Goal: Task Accomplishment & Management: Use online tool/utility

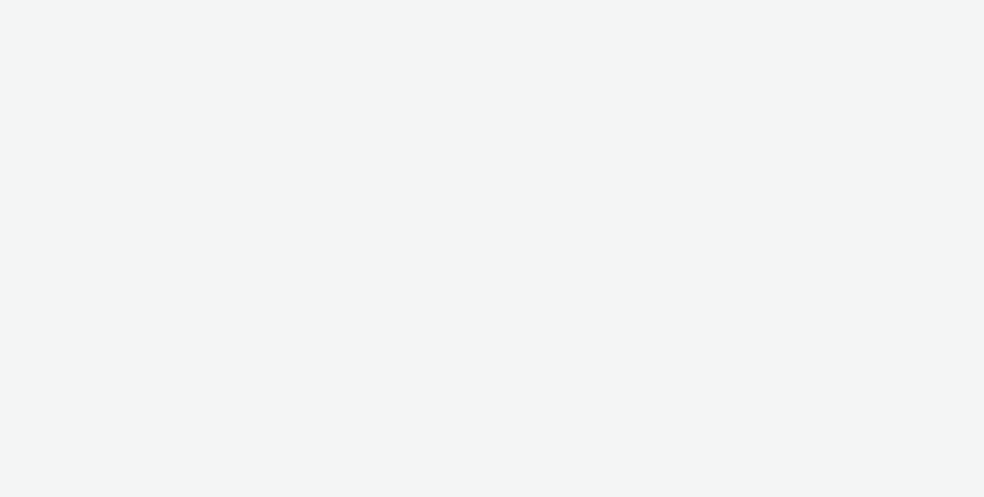
select select "ac009755-aa48-4799-8050-7a339a378eb8"
select select "c87e815b-22a1-47c7-876e-bd3135ce1a1d"
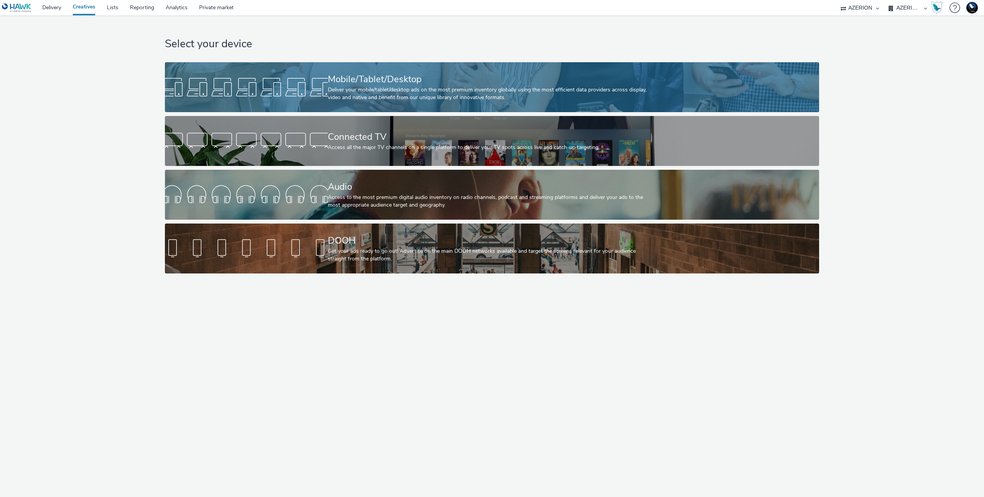
click at [444, 100] on div "Deliver your mobile/tablet/desktop ads on the most premium inventory globally u…" at bounding box center [490, 94] width 325 height 16
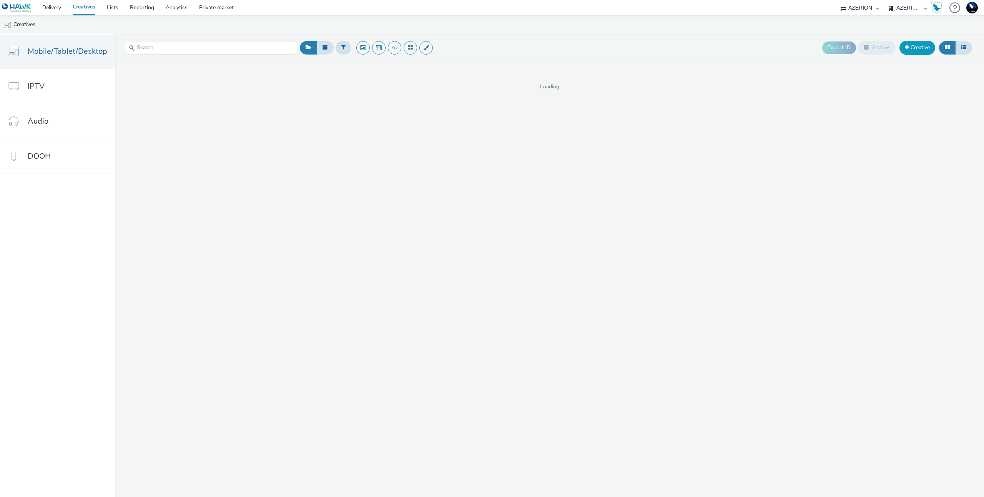
click at [909, 50] on link "Creative" at bounding box center [917, 48] width 36 height 14
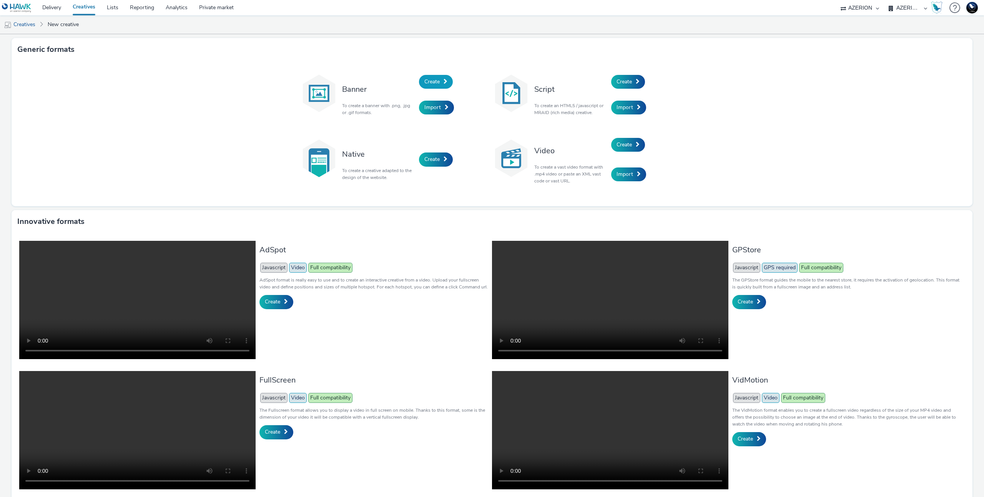
click at [443, 79] on span at bounding box center [445, 81] width 4 height 5
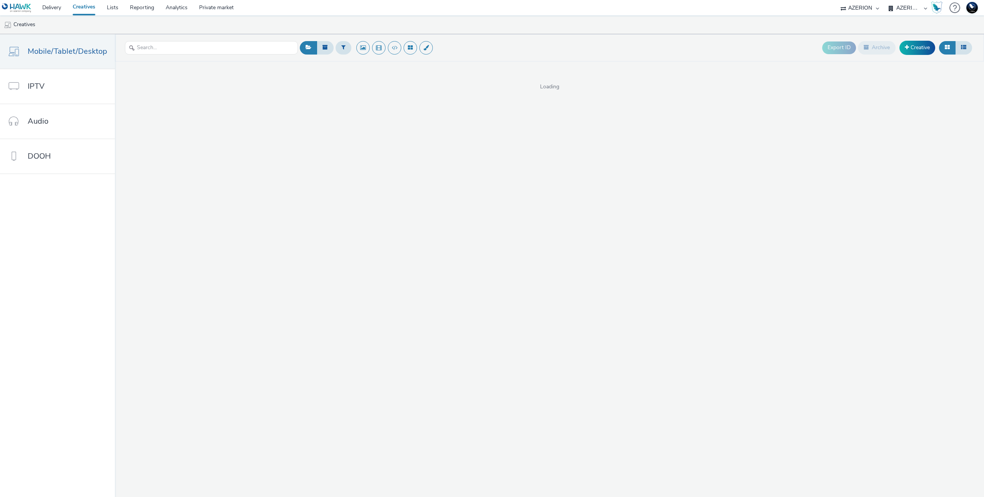
click at [91, 8] on link "Creatives" at bounding box center [84, 7] width 34 height 15
click at [73, 108] on link "Audio" at bounding box center [57, 121] width 115 height 35
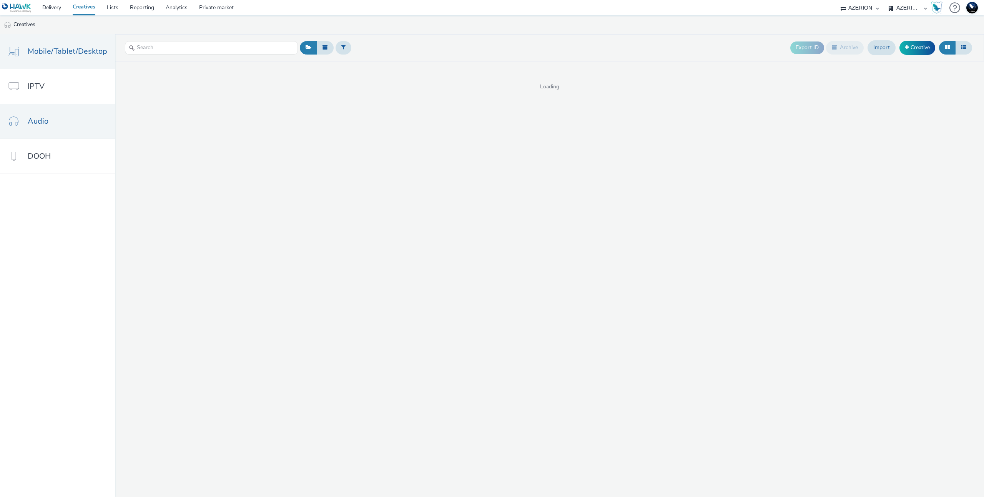
click at [80, 56] on span "Mobile/Tablet/Desktop" at bounding box center [68, 51] width 80 height 11
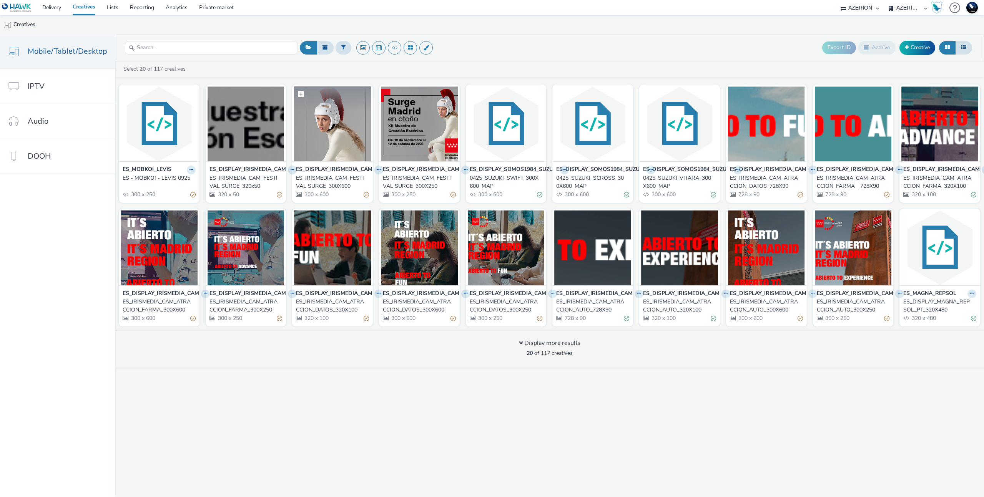
click at [313, 116] on img at bounding box center [332, 123] width 77 height 75
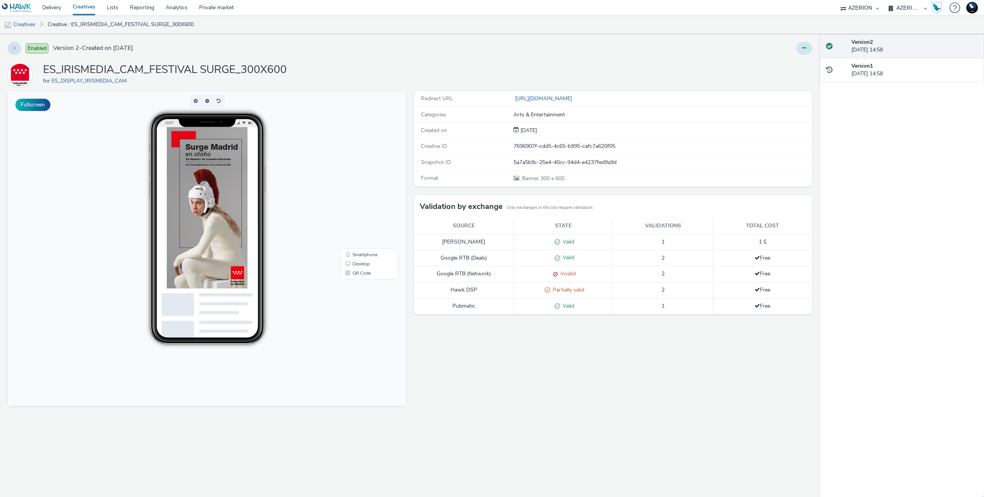
click at [803, 48] on icon at bounding box center [804, 47] width 4 height 5
click at [785, 58] on link "Edit" at bounding box center [783, 63] width 58 height 15
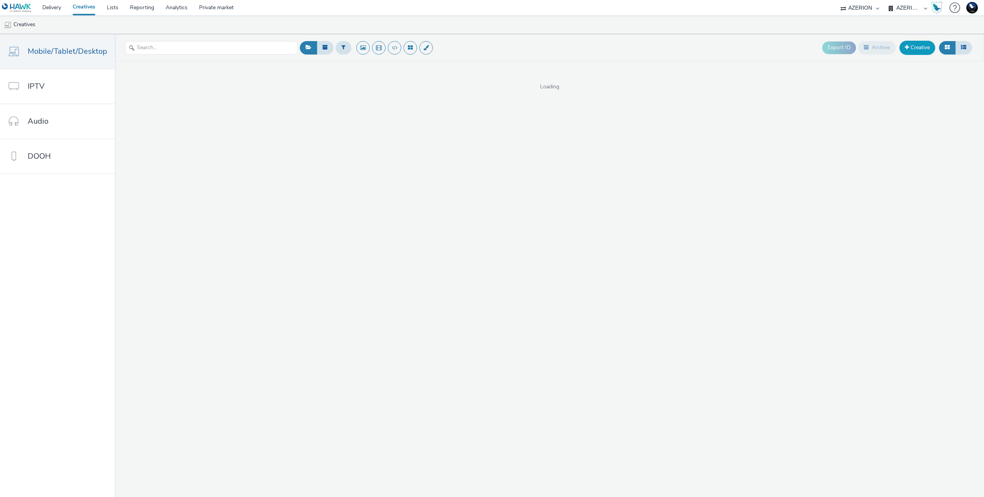
click at [915, 44] on link "Creative" at bounding box center [917, 48] width 36 height 14
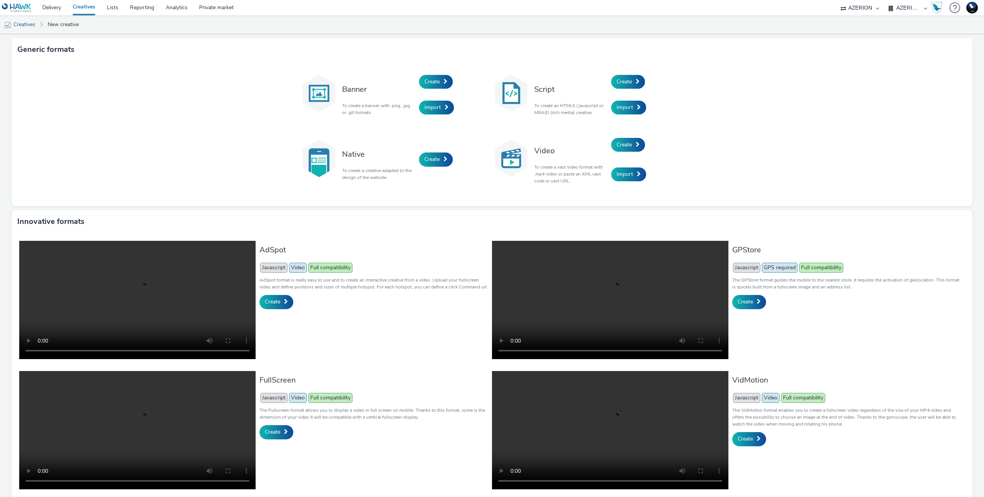
scroll to position [39, 0]
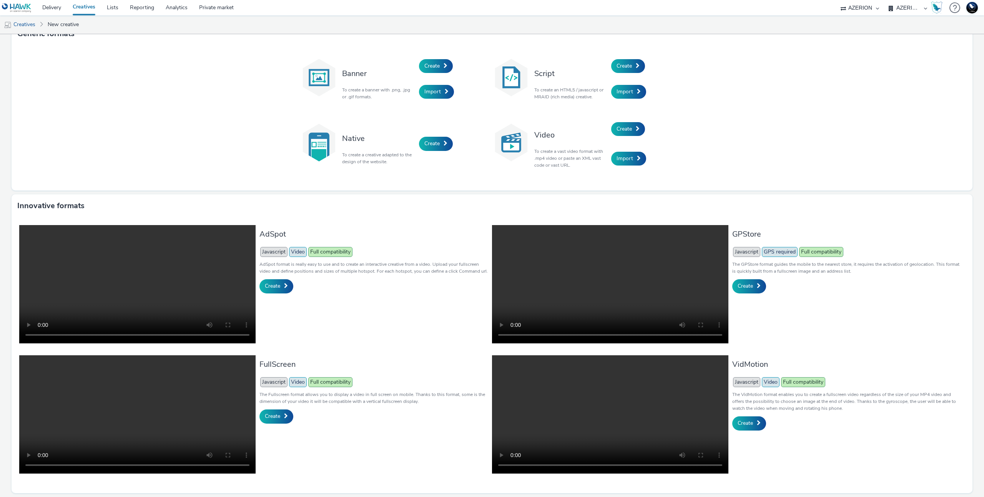
click at [439, 55] on div "Create" at bounding box center [455, 66] width 73 height 26
click at [443, 63] on span at bounding box center [445, 65] width 4 height 5
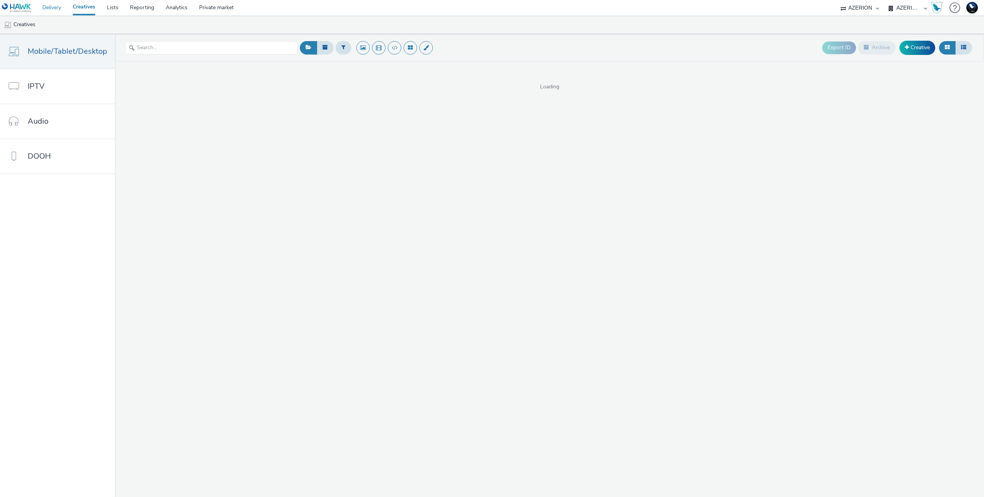
click at [64, 8] on link "Delivery" at bounding box center [51, 7] width 30 height 15
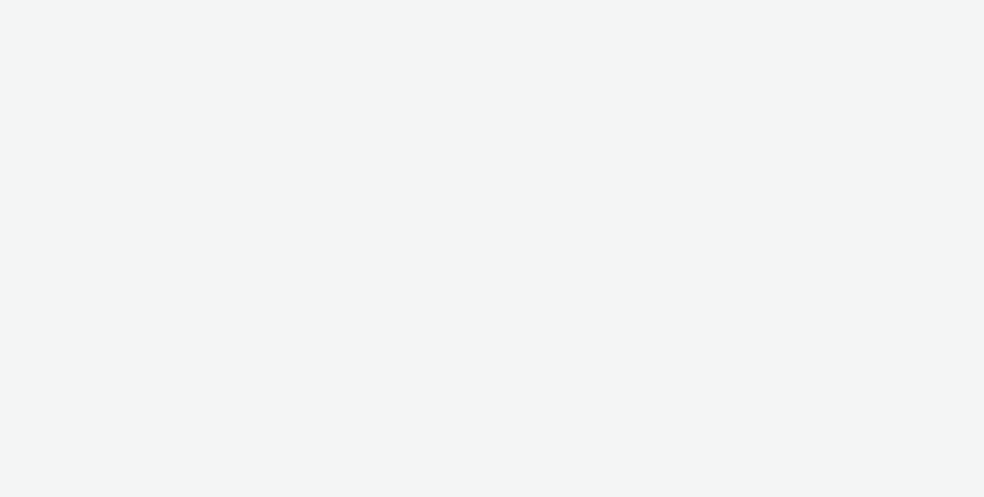
select select "ac009755-aa48-4799-8050-7a339a378eb8"
select select "c87e815b-22a1-47c7-876e-bd3135ce1a1d"
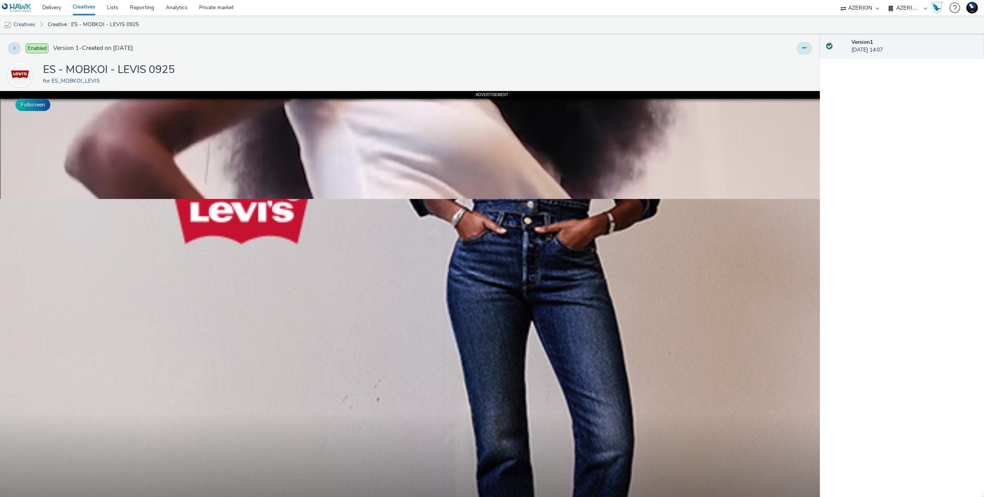
click at [802, 46] on icon at bounding box center [804, 47] width 4 height 5
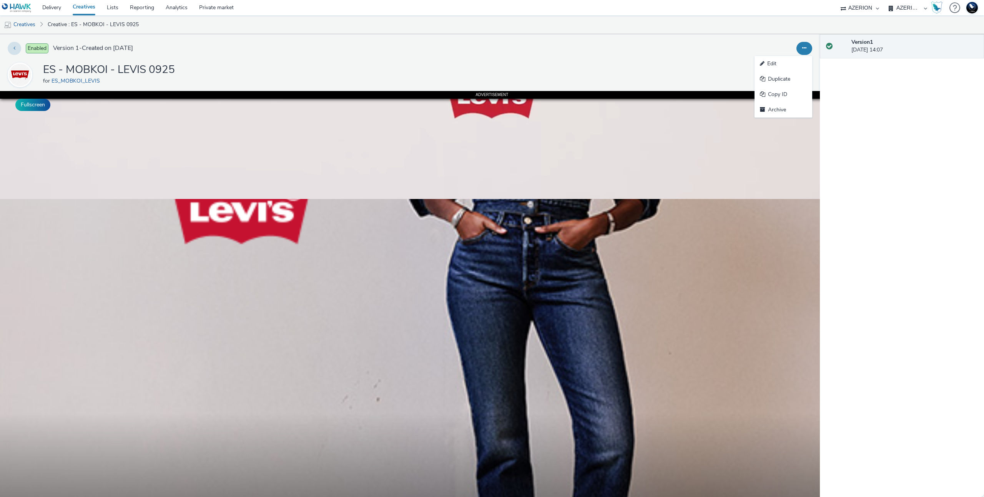
click at [532, 59] on div "Enabled Version 1 - Created on [DATE] Edit Duplicate Copy ID Archive ES - MOBKO…" at bounding box center [409, 282] width 819 height 497
click at [13, 48] on icon at bounding box center [14, 47] width 2 height 5
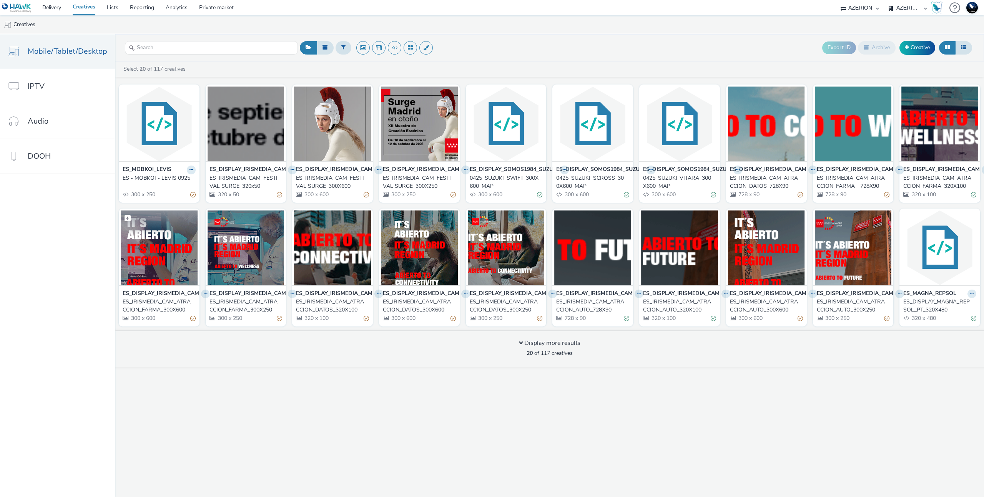
click at [155, 243] on img at bounding box center [159, 248] width 77 height 75
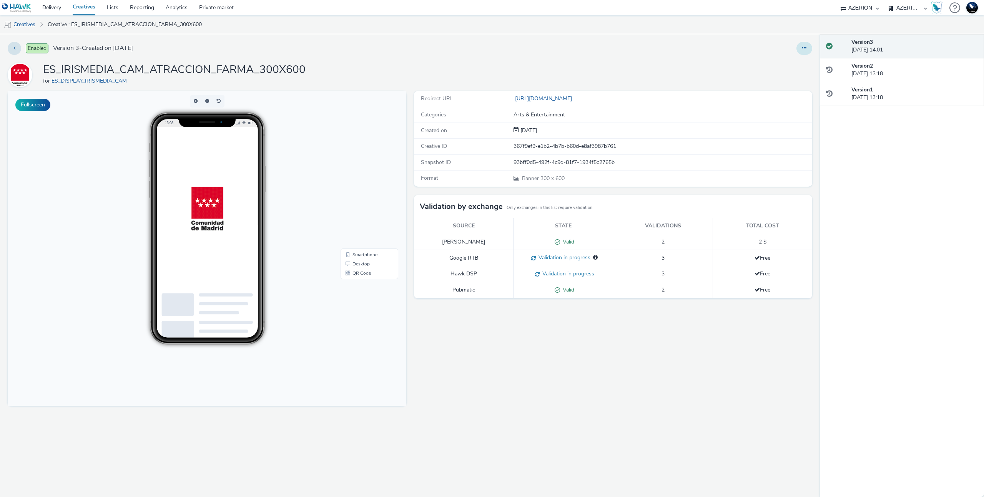
click at [807, 44] on button at bounding box center [804, 48] width 16 height 13
click at [782, 64] on link "Edit" at bounding box center [783, 63] width 58 height 15
drag, startPoint x: 422, startPoint y: 229, endPoint x: 430, endPoint y: 232, distance: 8.4
click at [430, 232] on th "Source" at bounding box center [464, 226] width 100 height 16
click at [499, 343] on div "Redirect URL [URL][DOMAIN_NAME] Categories Arts & Entertainment Created on [DAT…" at bounding box center [611, 294] width 402 height 406
